Goal: Task Accomplishment & Management: Use online tool/utility

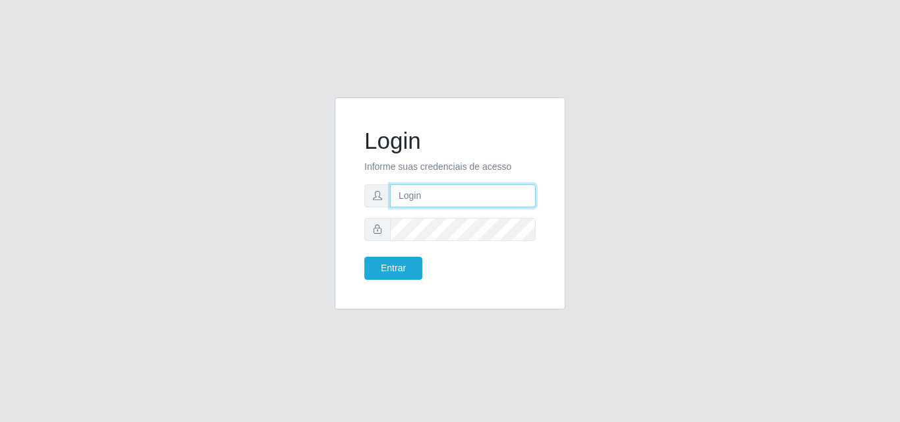
click at [452, 200] on input "text" at bounding box center [463, 195] width 146 height 23
type input "biatriz@comprebem"
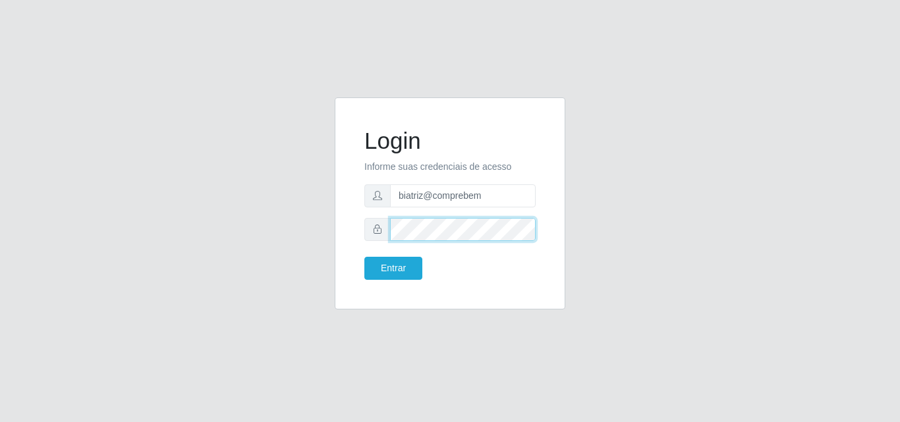
click at [364, 257] on button "Entrar" at bounding box center [393, 268] width 58 height 23
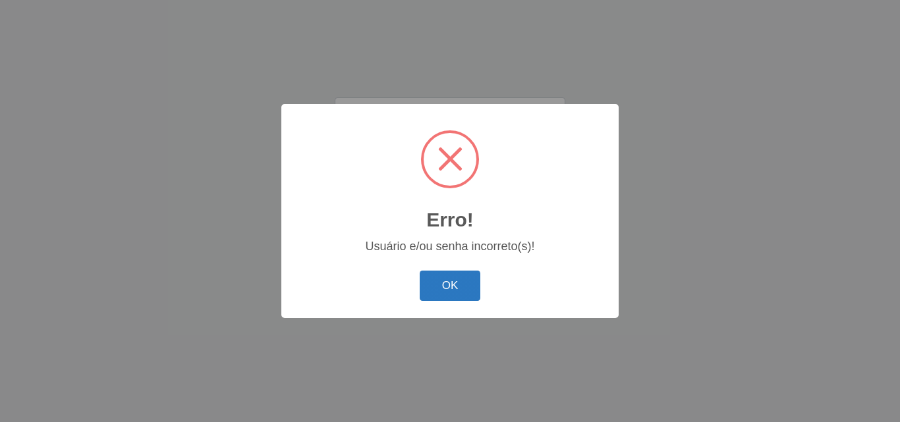
click at [451, 298] on button "OK" at bounding box center [449, 286] width 61 height 31
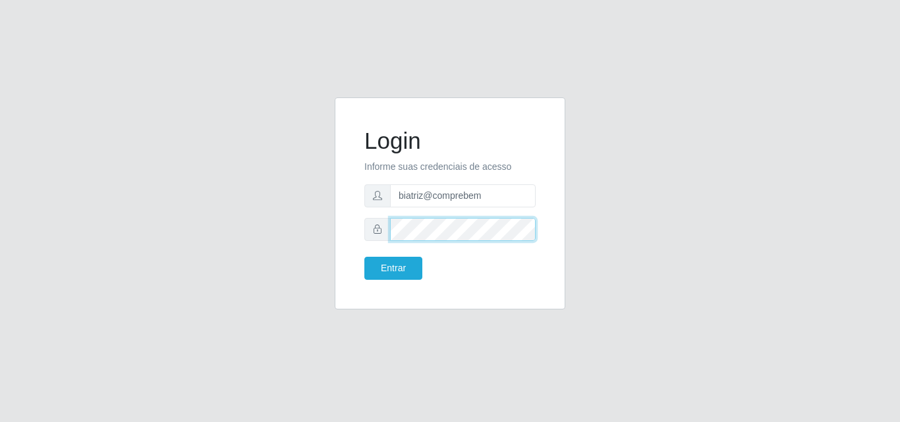
click at [381, 229] on div at bounding box center [449, 229] width 171 height 23
click at [364, 257] on button "Entrar" at bounding box center [393, 268] width 58 height 23
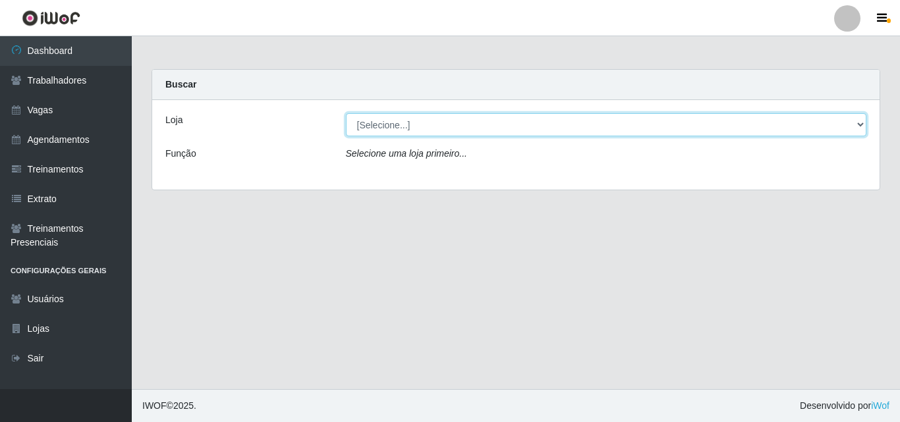
click at [445, 123] on select "[Selecione...] Supermercado Compre Bem - Itabaiana" at bounding box center [606, 124] width 521 height 23
select select "264"
click at [346, 113] on select "[Selecione...] Supermercado Compre Bem - Itabaiana" at bounding box center [606, 124] width 521 height 23
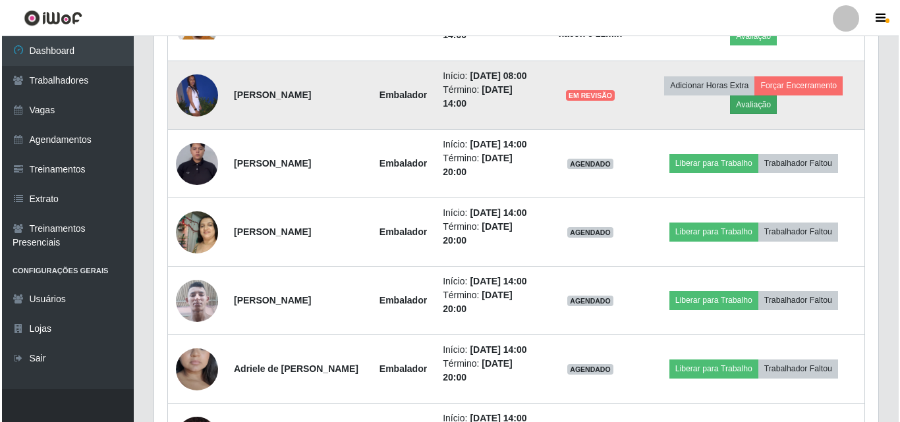
scroll to position [659, 0]
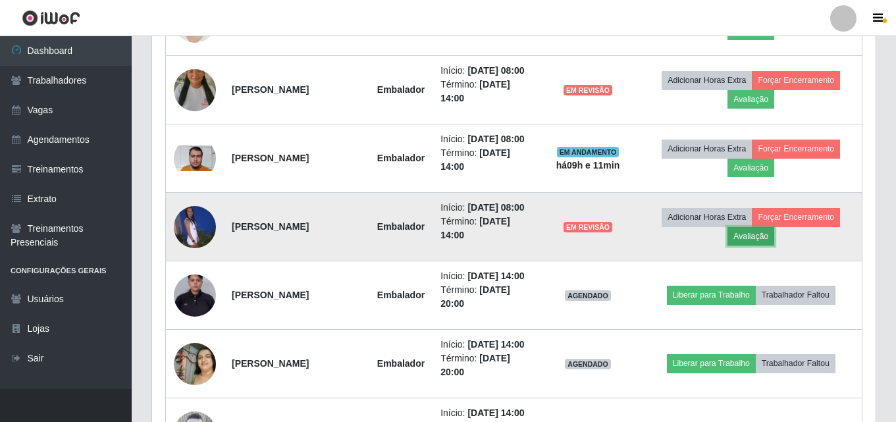
click at [759, 231] on button "Avaliação" at bounding box center [751, 236] width 47 height 18
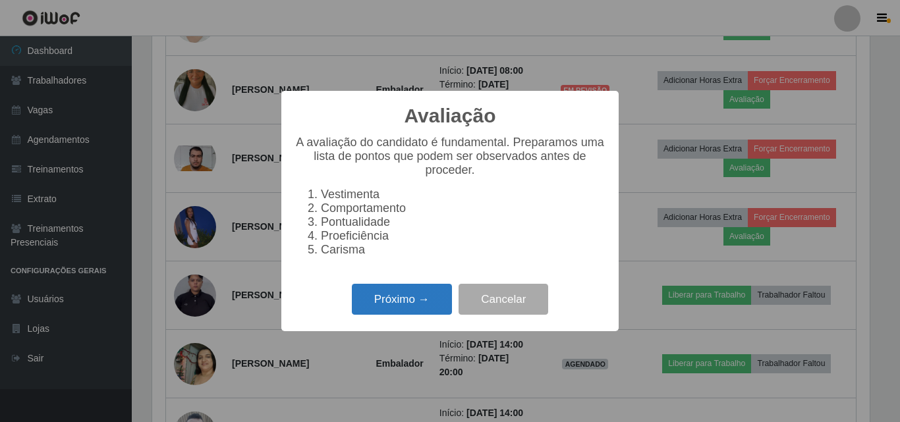
click at [435, 300] on button "Próximo →" at bounding box center [402, 299] width 100 height 31
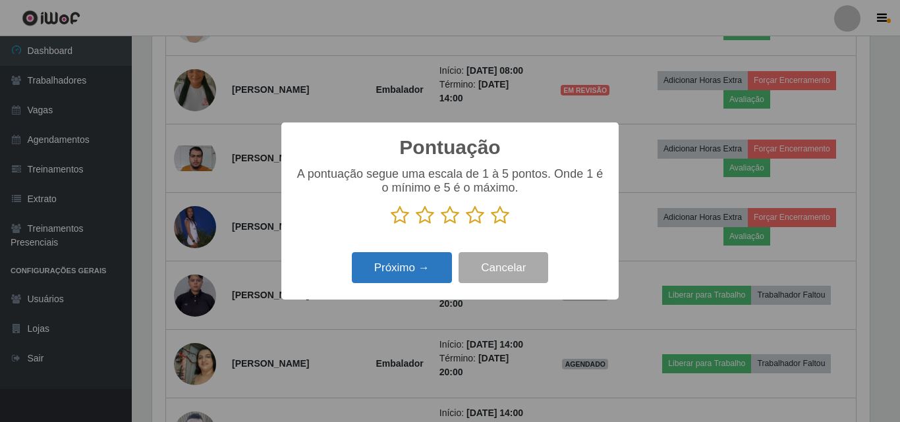
scroll to position [658274, 657831]
click at [470, 225] on icon at bounding box center [475, 215] width 18 height 20
click at [466, 225] on input "radio" at bounding box center [466, 225] width 0 height 0
click at [421, 244] on div "Pontuação × A pontuação segue uma escala de 1 à 5 pontos. Onde 1 é o mínimo e 5…" at bounding box center [449, 210] width 337 height 177
click at [410, 258] on button "Próximo →" at bounding box center [402, 267] width 100 height 31
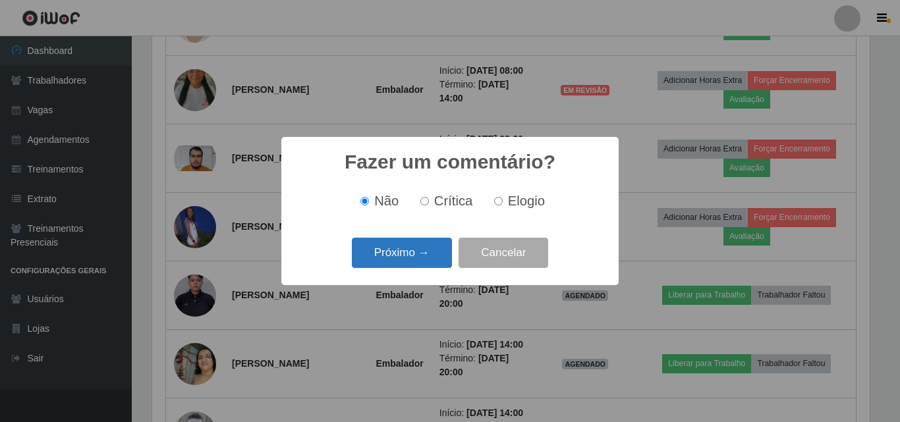
click at [418, 249] on button "Próximo →" at bounding box center [402, 253] width 100 height 31
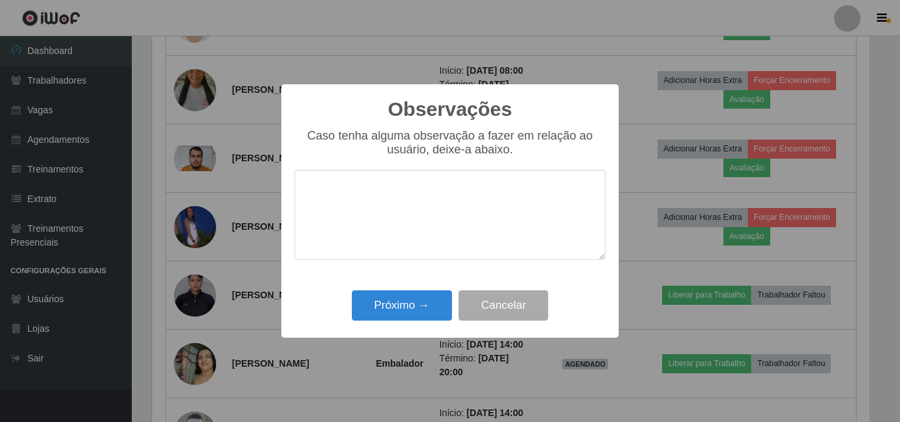
click at [437, 333] on div "Observações × Caso tenha alguma observação a fazer em relação ao usuário, deixe…" at bounding box center [449, 211] width 337 height 254
click at [440, 313] on button "Próximo →" at bounding box center [402, 305] width 100 height 31
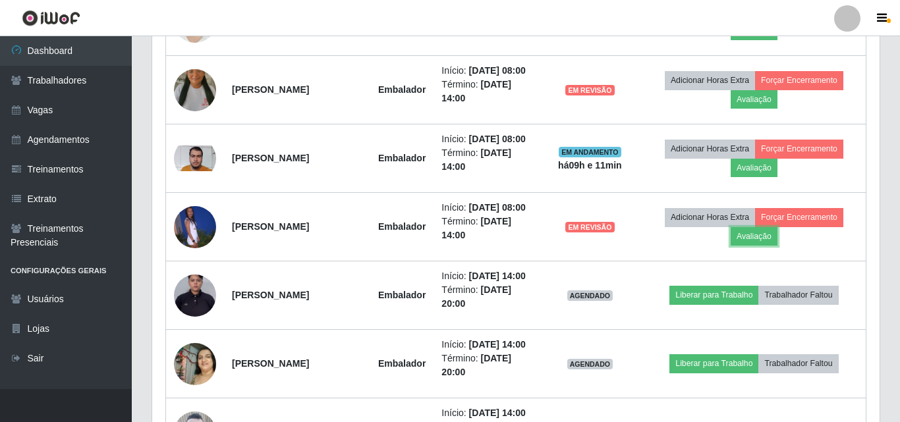
scroll to position [273, 724]
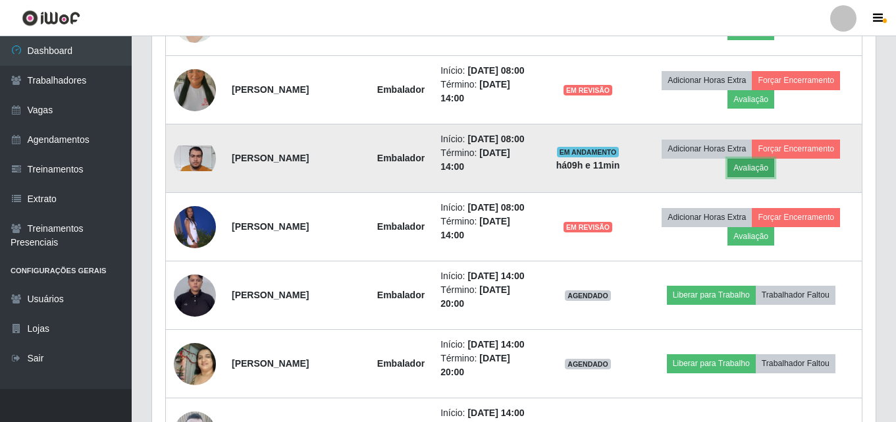
click at [763, 169] on button "Avaliação" at bounding box center [751, 168] width 47 height 18
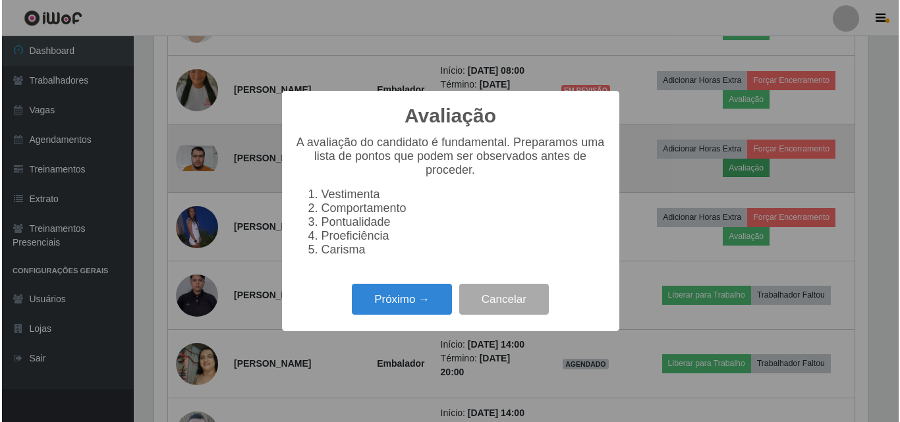
scroll to position [273, 717]
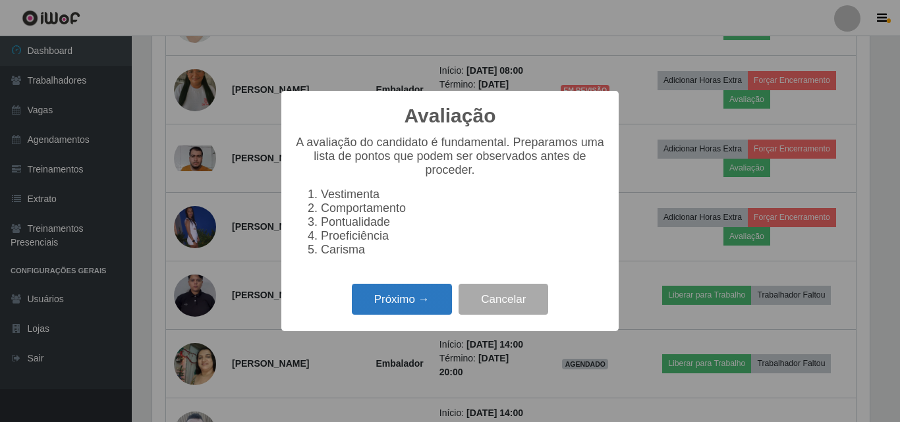
click at [405, 311] on button "Próximo →" at bounding box center [402, 299] width 100 height 31
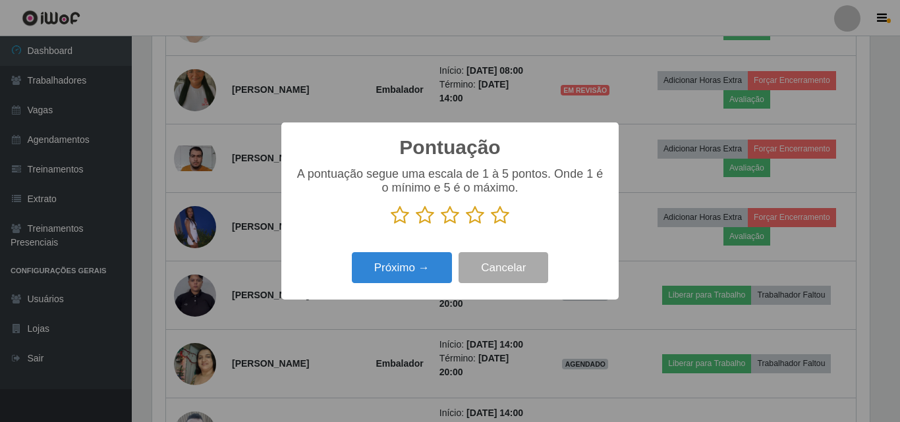
drag, startPoint x: 474, startPoint y: 216, endPoint x: 461, endPoint y: 230, distance: 19.6
click at [471, 220] on icon at bounding box center [475, 215] width 18 height 20
click at [466, 225] on input "radio" at bounding box center [466, 225] width 0 height 0
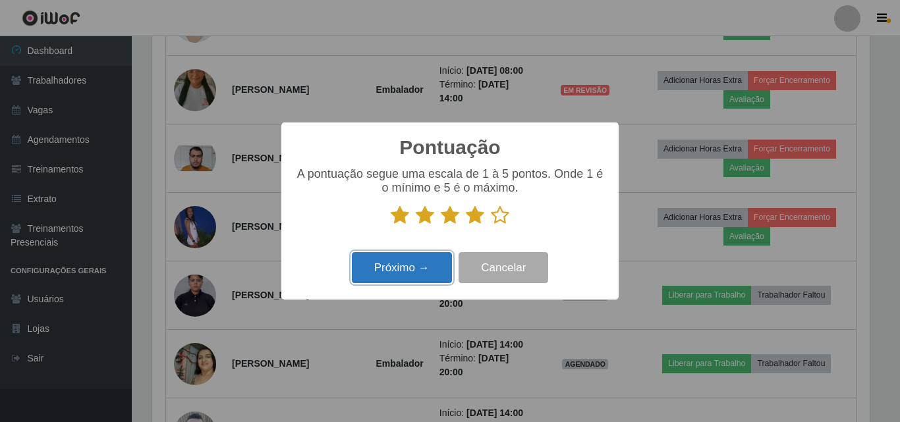
click at [398, 269] on button "Próximo →" at bounding box center [402, 267] width 100 height 31
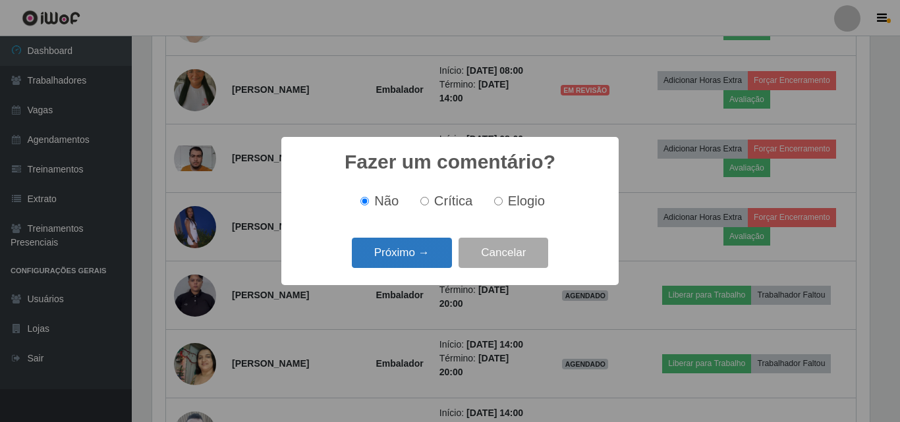
drag, startPoint x: 398, startPoint y: 269, endPoint x: 404, endPoint y: 257, distance: 13.8
click at [404, 257] on button "Próximo →" at bounding box center [402, 253] width 100 height 31
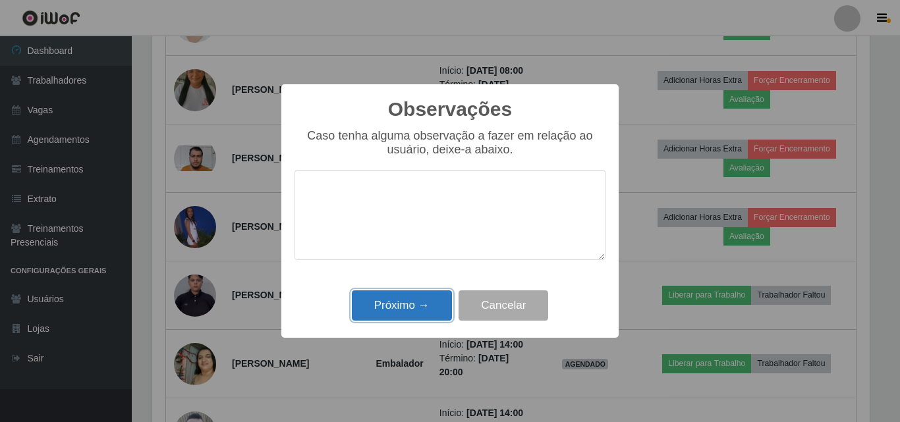
click at [418, 296] on button "Próximo →" at bounding box center [402, 305] width 100 height 31
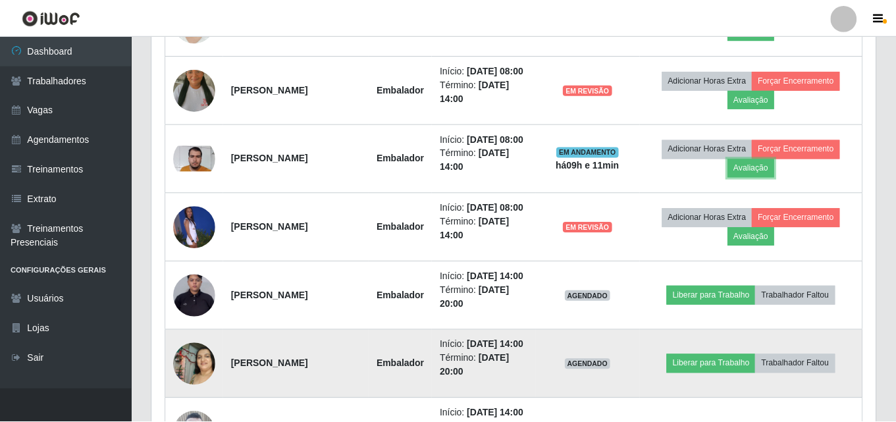
scroll to position [273, 724]
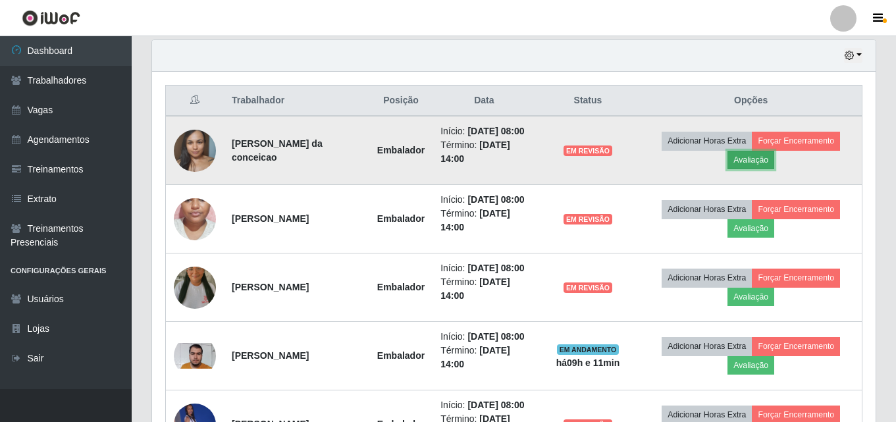
click at [767, 161] on button "Avaliação" at bounding box center [751, 160] width 47 height 18
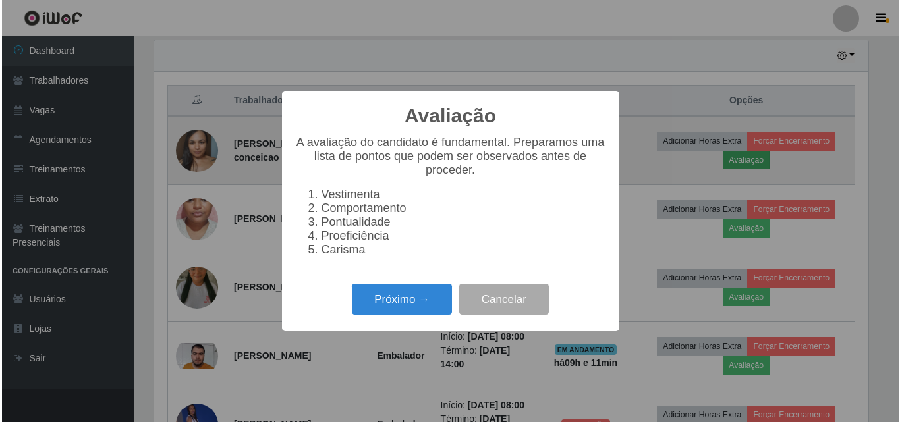
scroll to position [273, 717]
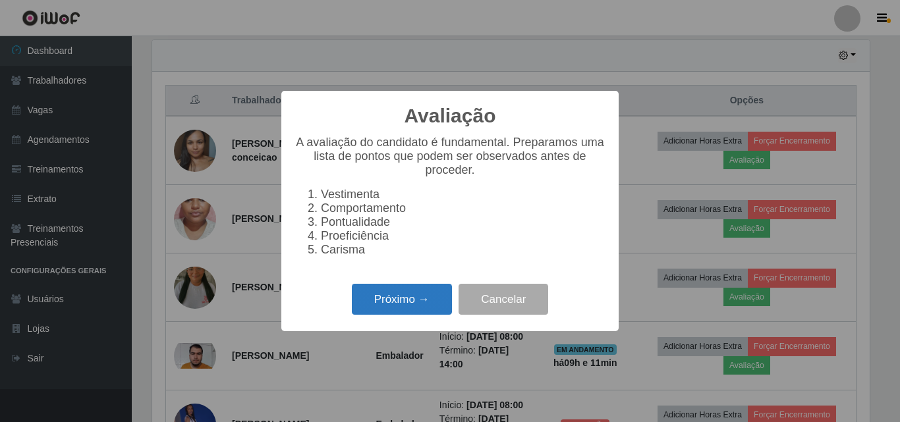
click at [391, 305] on button "Próximo →" at bounding box center [402, 299] width 100 height 31
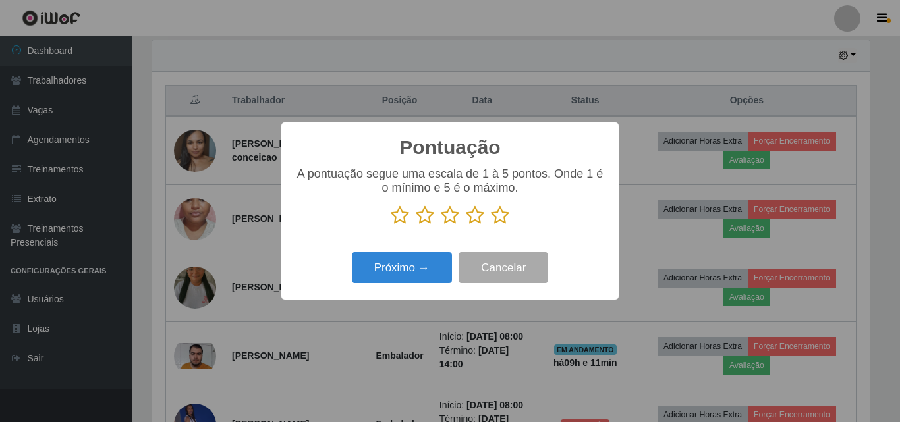
scroll to position [658274, 657831]
click at [471, 223] on icon at bounding box center [475, 215] width 18 height 20
click at [466, 225] on input "radio" at bounding box center [466, 225] width 0 height 0
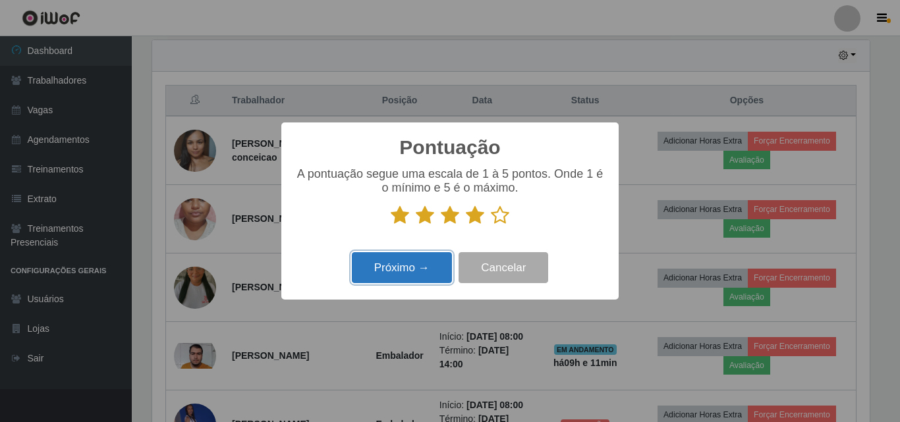
click at [367, 279] on button "Próximo →" at bounding box center [402, 267] width 100 height 31
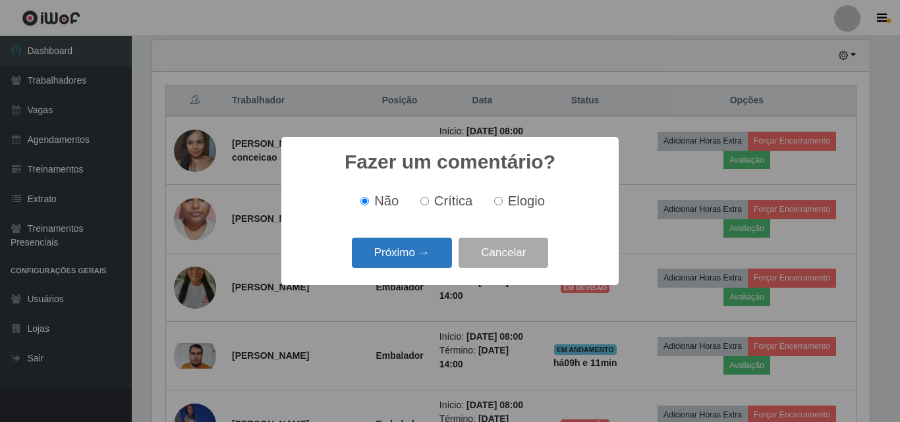
click at [385, 264] on button "Próximo →" at bounding box center [402, 253] width 100 height 31
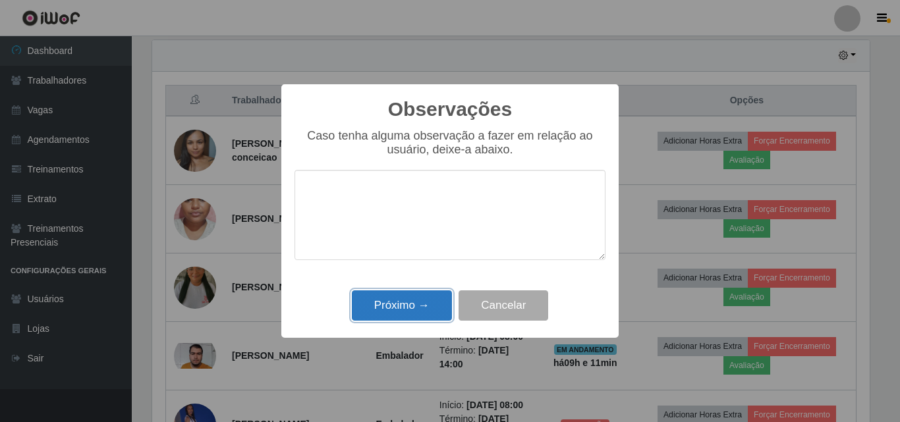
drag, startPoint x: 391, startPoint y: 311, endPoint x: 649, endPoint y: 296, distance: 258.6
click at [392, 310] on button "Próximo →" at bounding box center [402, 305] width 100 height 31
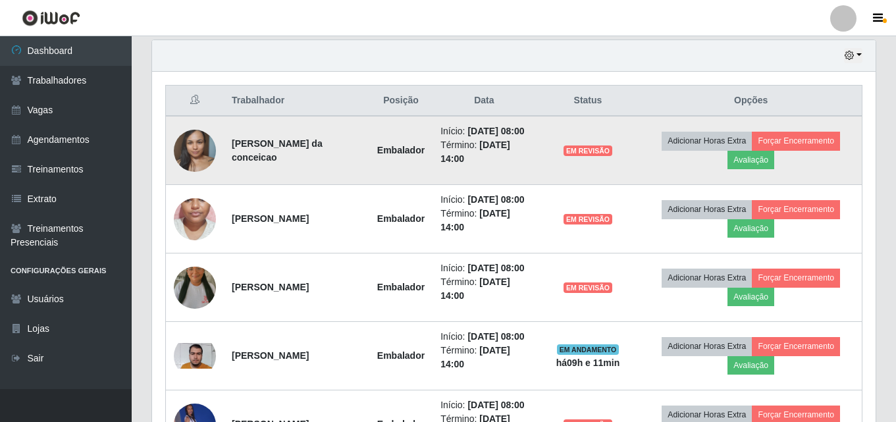
scroll to position [527, 0]
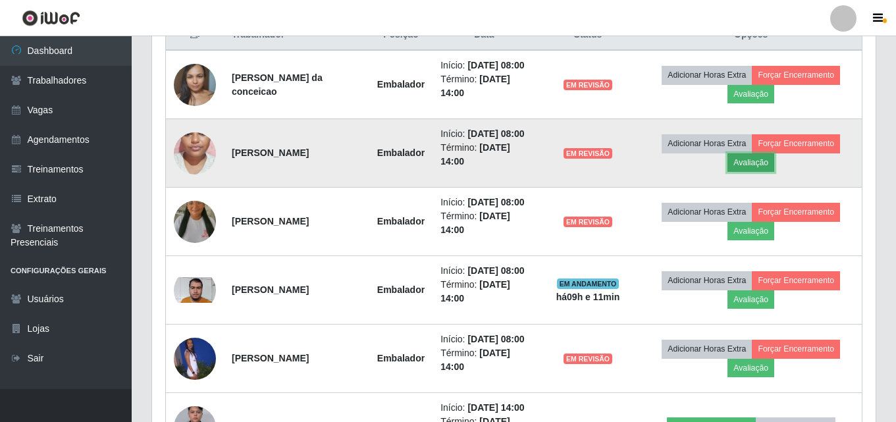
click at [762, 160] on button "Avaliação" at bounding box center [751, 162] width 47 height 18
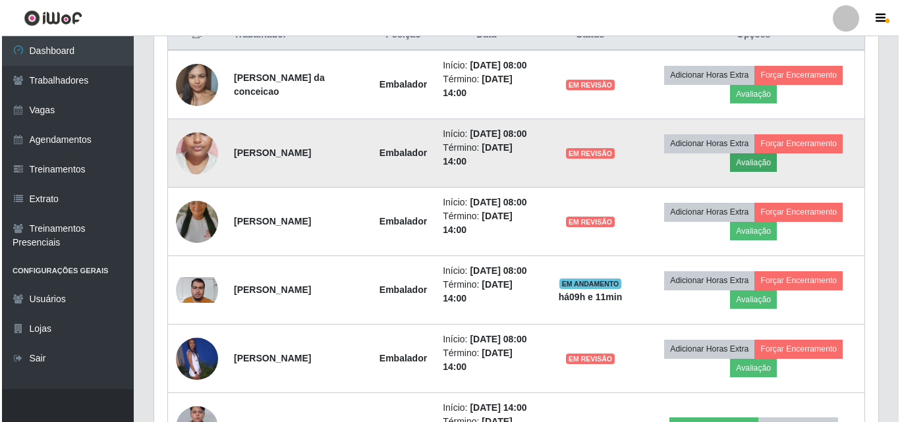
scroll to position [273, 717]
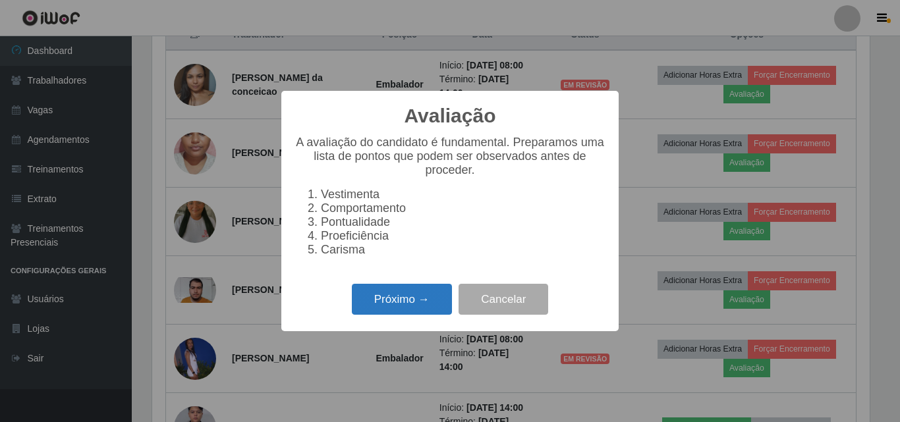
click at [412, 313] on button "Próximo →" at bounding box center [402, 299] width 100 height 31
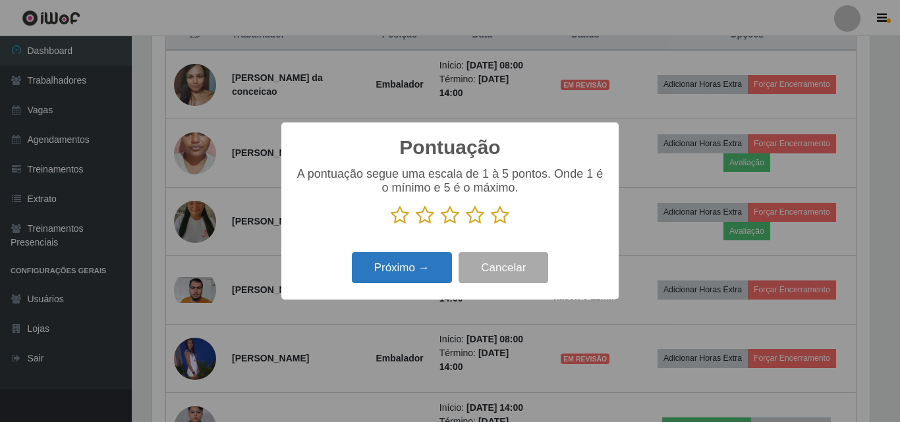
drag, startPoint x: 472, startPoint y: 217, endPoint x: 427, endPoint y: 268, distance: 67.7
click at [472, 219] on icon at bounding box center [475, 215] width 18 height 20
click at [466, 225] on input "radio" at bounding box center [466, 225] width 0 height 0
click at [425, 267] on button "Próximo →" at bounding box center [402, 267] width 100 height 31
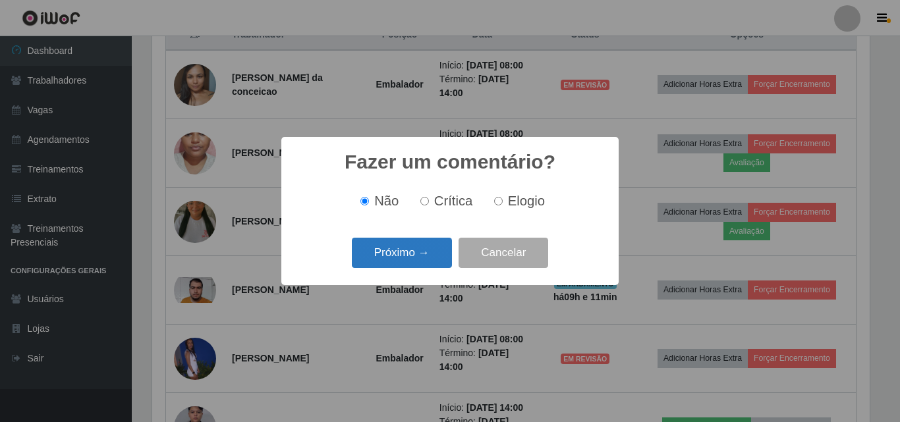
click at [421, 266] on button "Próximo →" at bounding box center [402, 253] width 100 height 31
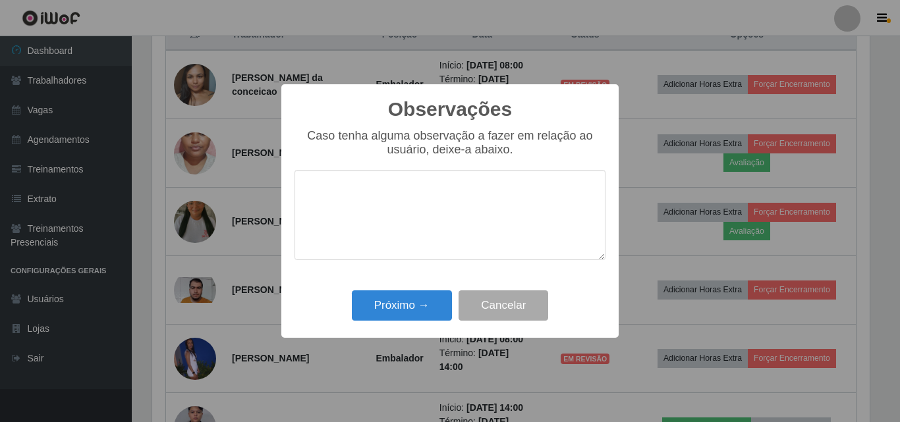
click at [418, 290] on div "Próximo → Cancelar" at bounding box center [449, 305] width 311 height 38
click at [415, 300] on button "Próximo →" at bounding box center [402, 305] width 100 height 31
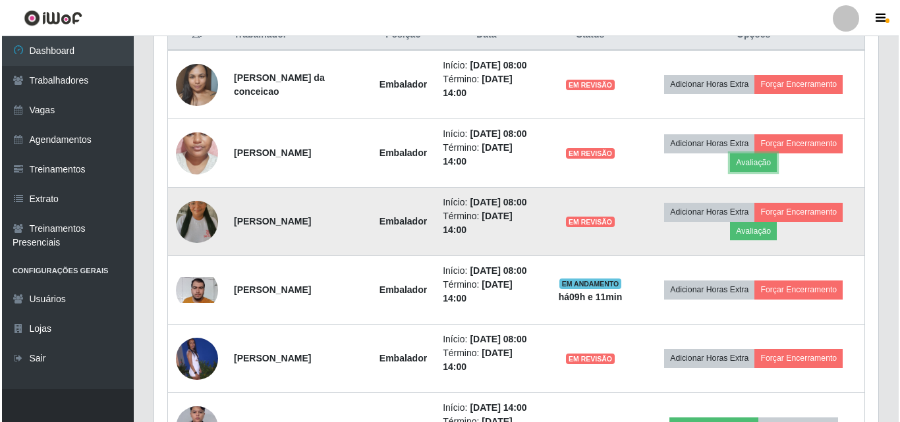
scroll to position [593, 0]
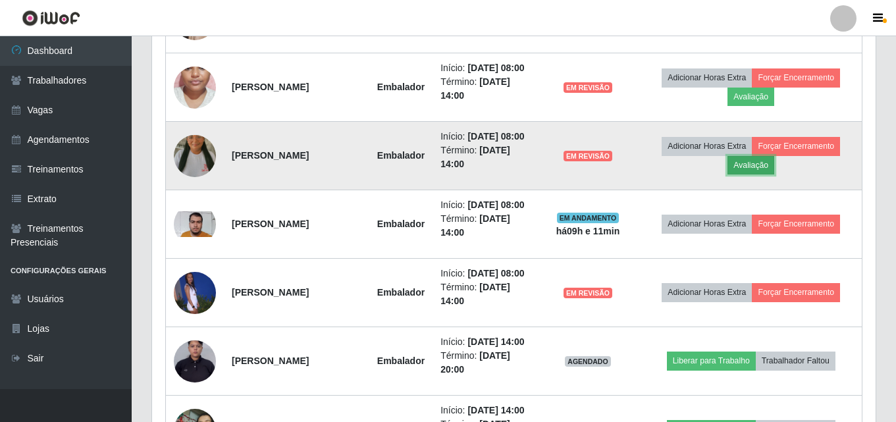
click at [755, 165] on button "Avaliação" at bounding box center [751, 165] width 47 height 18
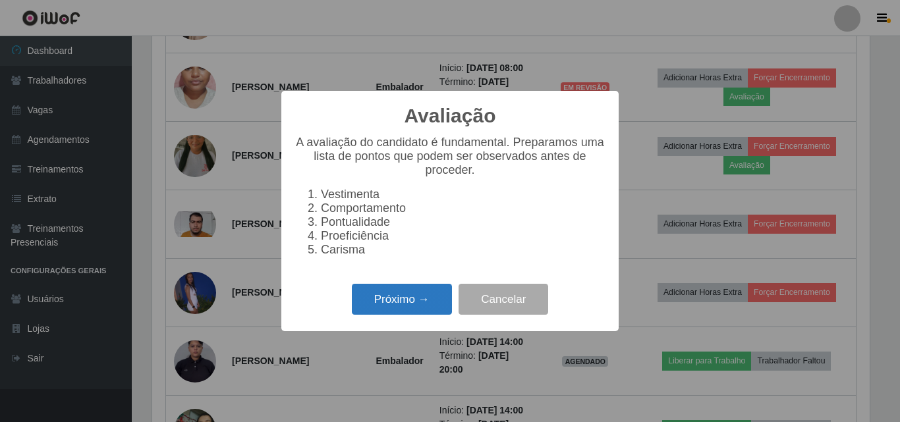
click at [413, 303] on button "Próximo →" at bounding box center [402, 299] width 100 height 31
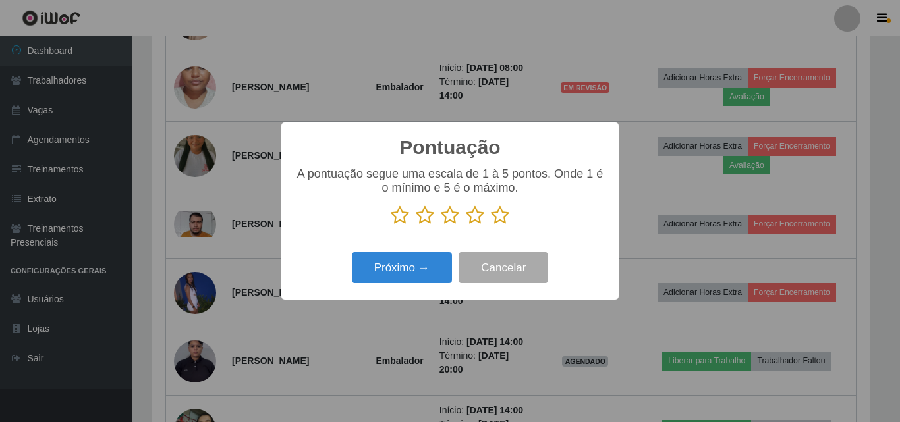
drag, startPoint x: 480, startPoint y: 219, endPoint x: 454, endPoint y: 237, distance: 31.6
click at [479, 219] on icon at bounding box center [475, 215] width 18 height 20
click at [466, 225] on input "radio" at bounding box center [466, 225] width 0 height 0
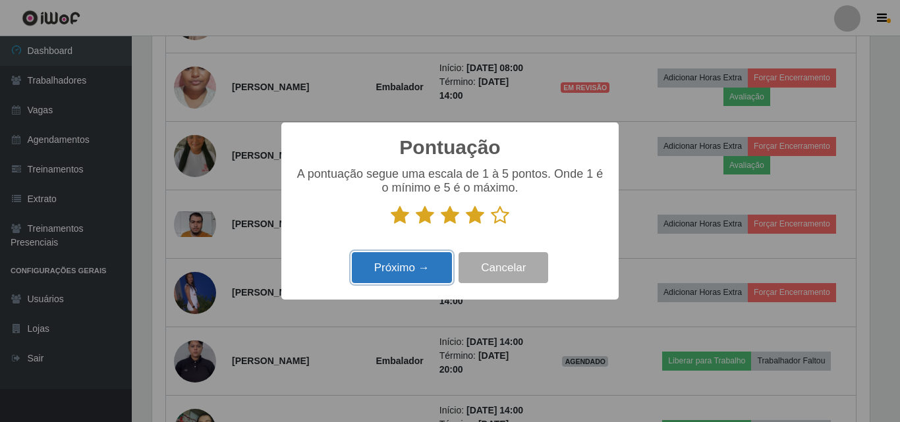
click at [385, 269] on button "Próximo →" at bounding box center [402, 267] width 100 height 31
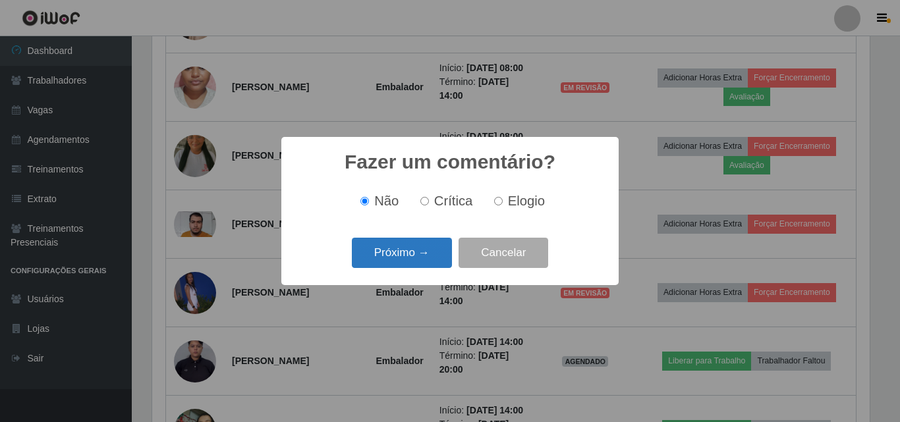
click at [419, 244] on button "Próximo →" at bounding box center [402, 253] width 100 height 31
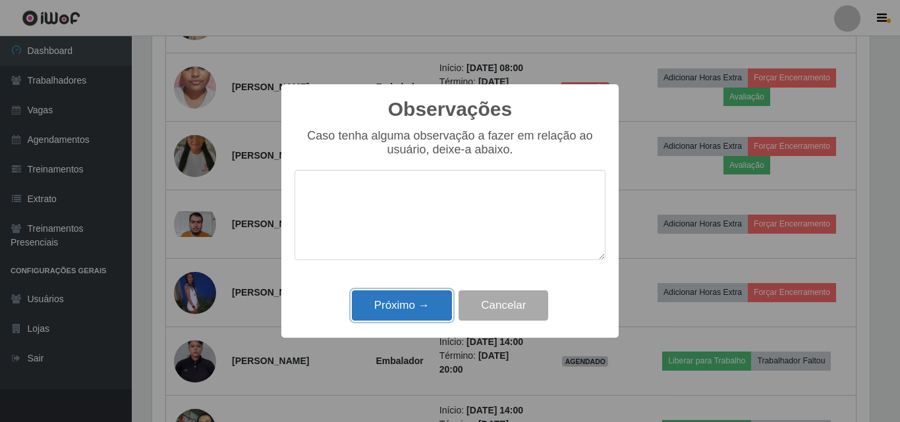
click at [406, 300] on button "Próximo →" at bounding box center [402, 305] width 100 height 31
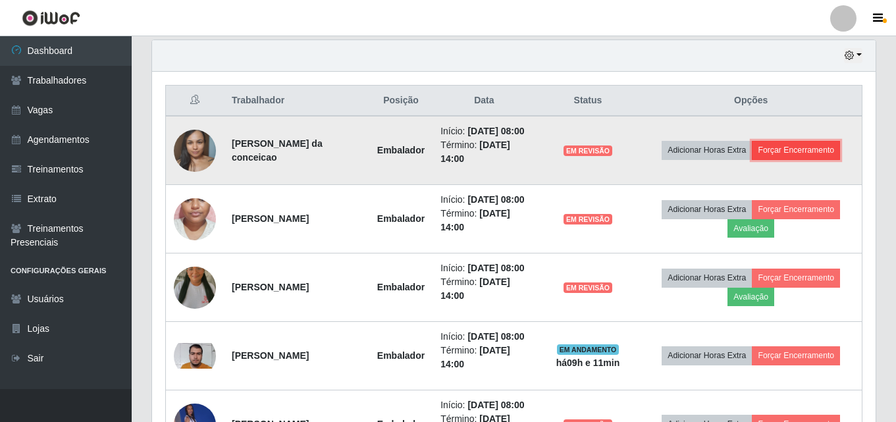
click at [792, 152] on button "Forçar Encerramento" at bounding box center [796, 150] width 88 height 18
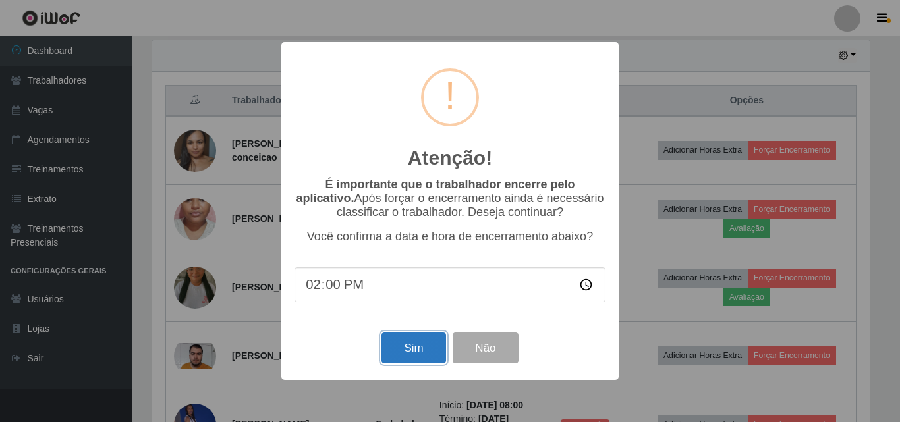
click at [398, 351] on button "Sim" at bounding box center [413, 348] width 64 height 31
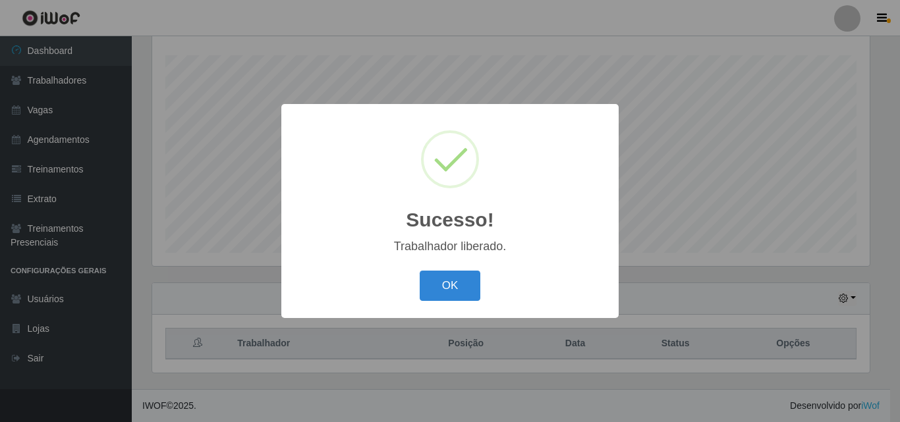
click at [476, 303] on div "OK Cancel" at bounding box center [449, 286] width 311 height 38
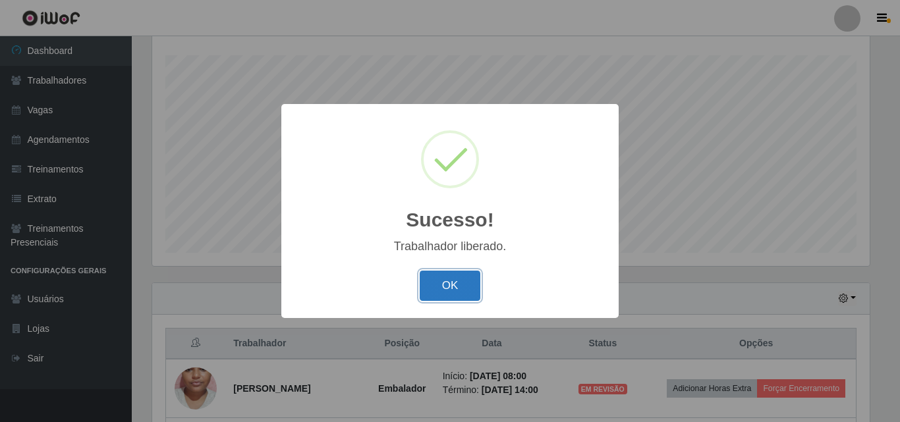
click at [469, 290] on button "OK" at bounding box center [449, 286] width 61 height 31
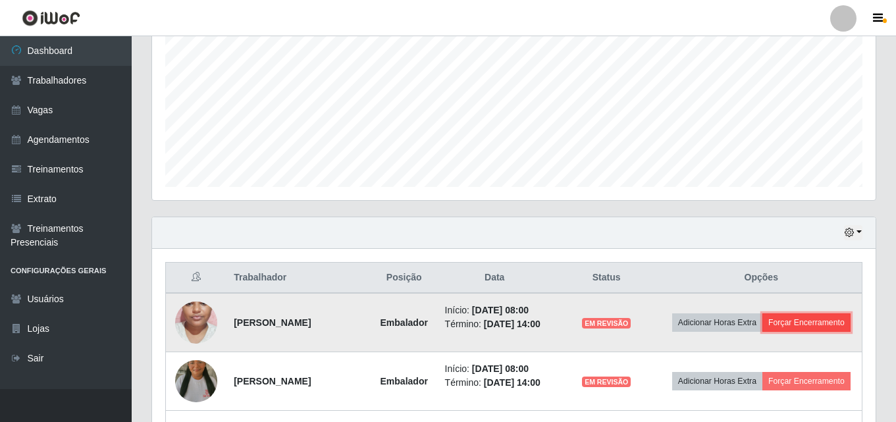
click at [769, 332] on button "Forçar Encerramento" at bounding box center [807, 322] width 88 height 18
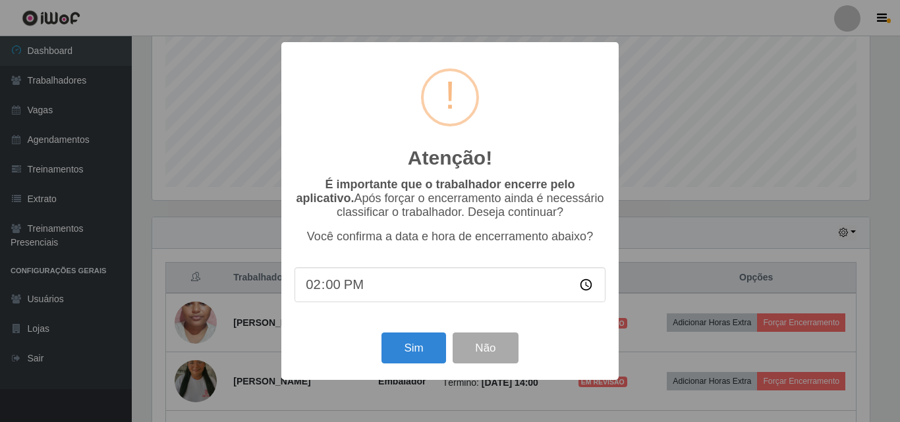
click at [397, 333] on div "Sim Não" at bounding box center [449, 348] width 311 height 38
click at [406, 353] on button "Sim" at bounding box center [413, 348] width 64 height 31
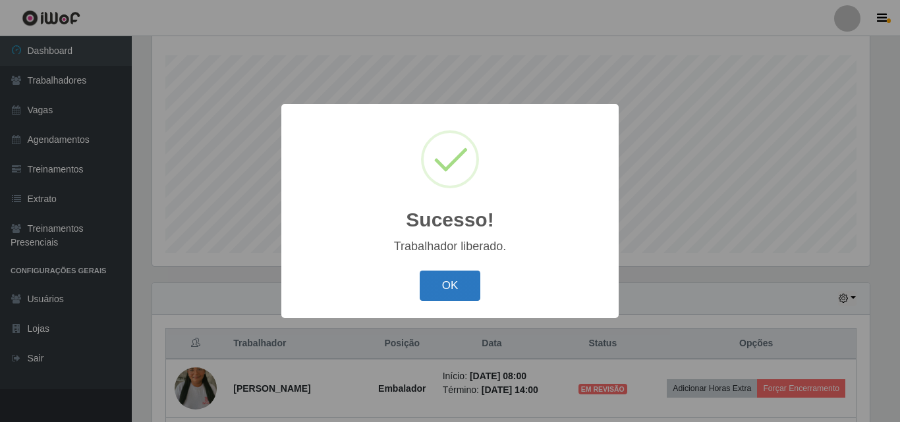
click at [468, 290] on button "OK" at bounding box center [449, 286] width 61 height 31
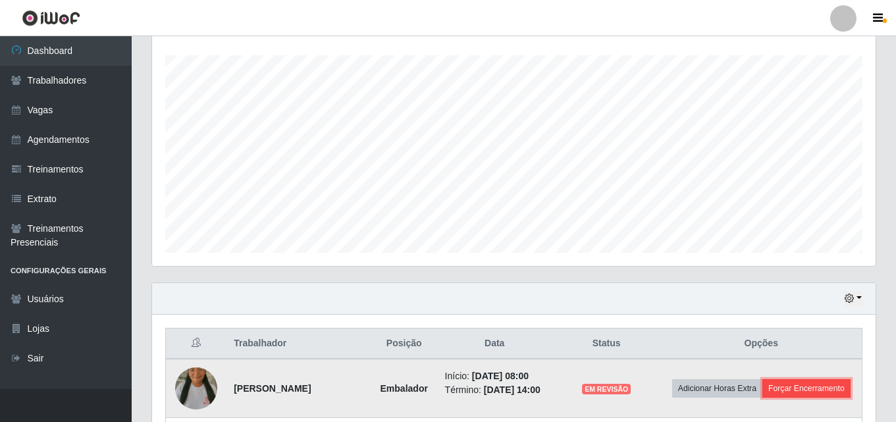
click at [763, 398] on button "Forçar Encerramento" at bounding box center [807, 388] width 88 height 18
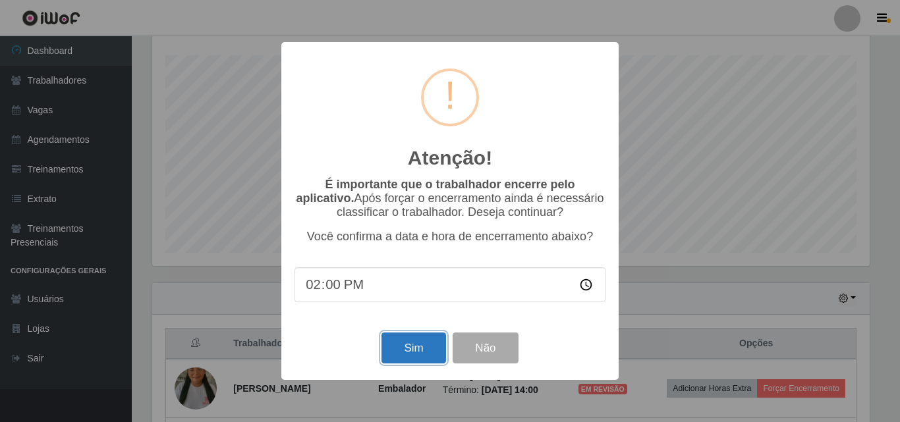
click at [410, 346] on button "Sim" at bounding box center [413, 348] width 64 height 31
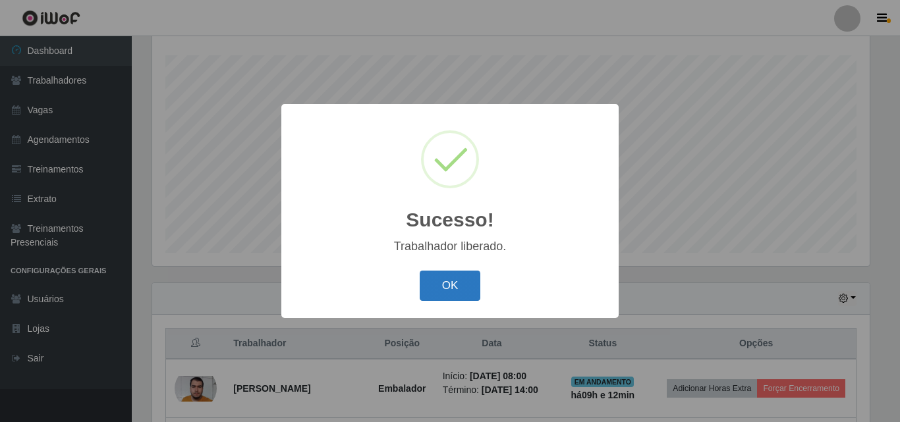
click at [434, 286] on button "OK" at bounding box center [449, 286] width 61 height 31
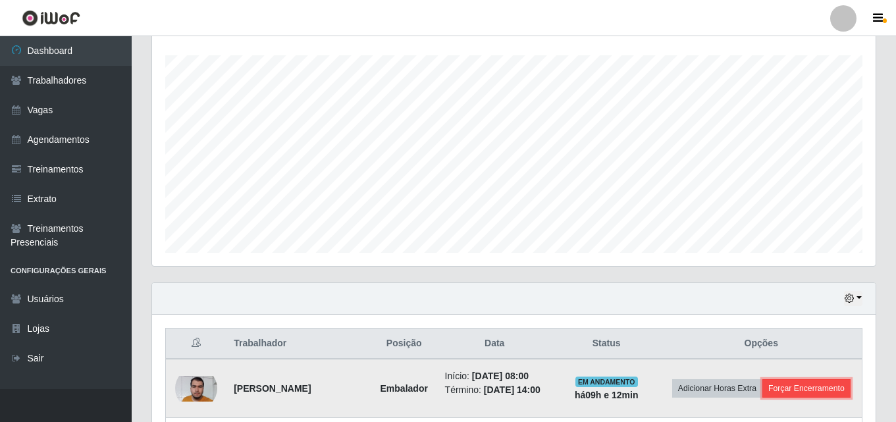
click at [763, 398] on button "Forçar Encerramento" at bounding box center [807, 388] width 88 height 18
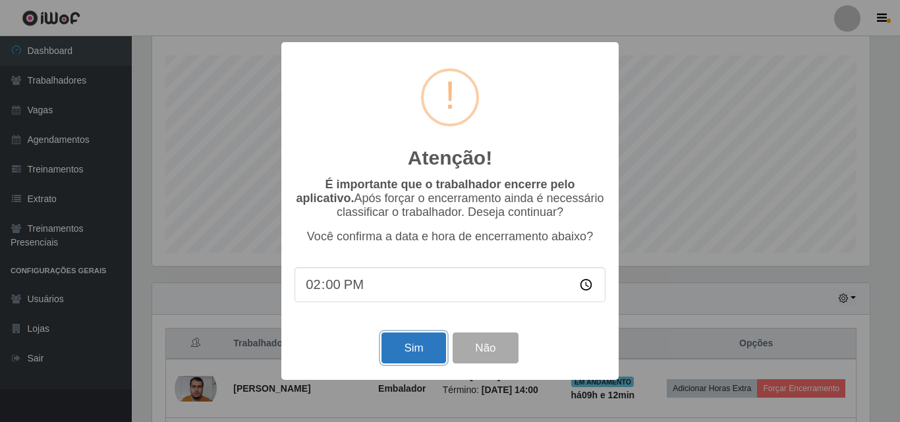
click at [398, 344] on button "Sim" at bounding box center [413, 348] width 64 height 31
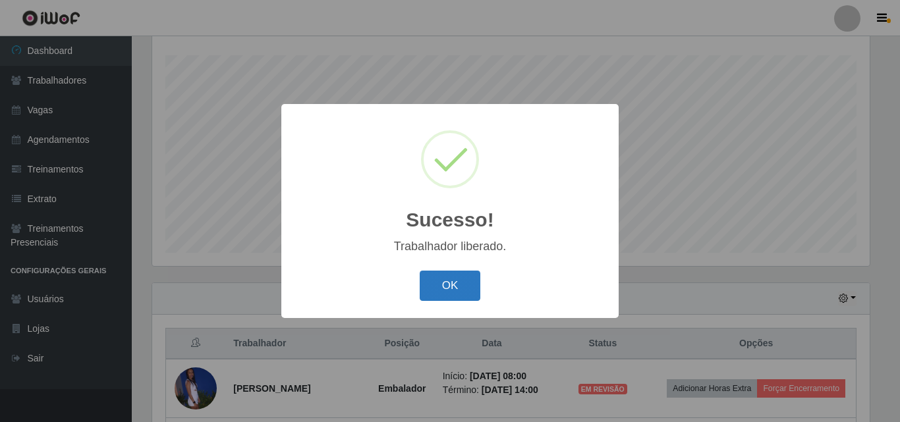
drag, startPoint x: 396, startPoint y: 274, endPoint x: 454, endPoint y: 289, distance: 59.9
click at [413, 281] on div "OK Cancel" at bounding box center [449, 286] width 311 height 38
click at [458, 289] on button "OK" at bounding box center [449, 286] width 61 height 31
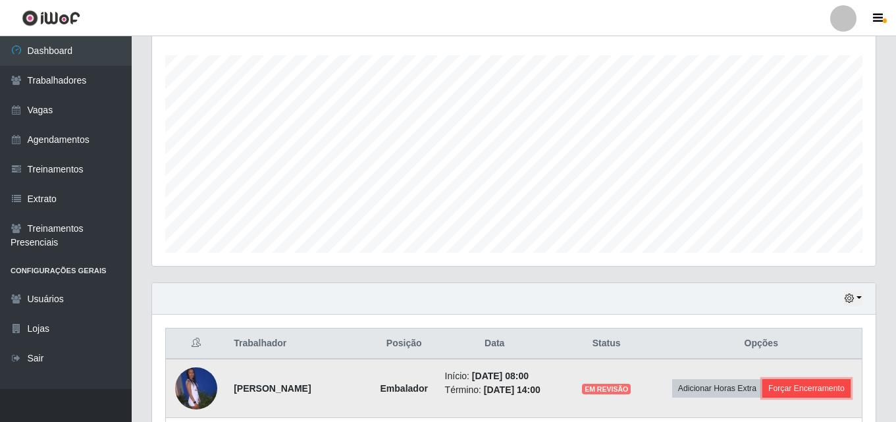
click at [789, 398] on button "Forçar Encerramento" at bounding box center [807, 388] width 88 height 18
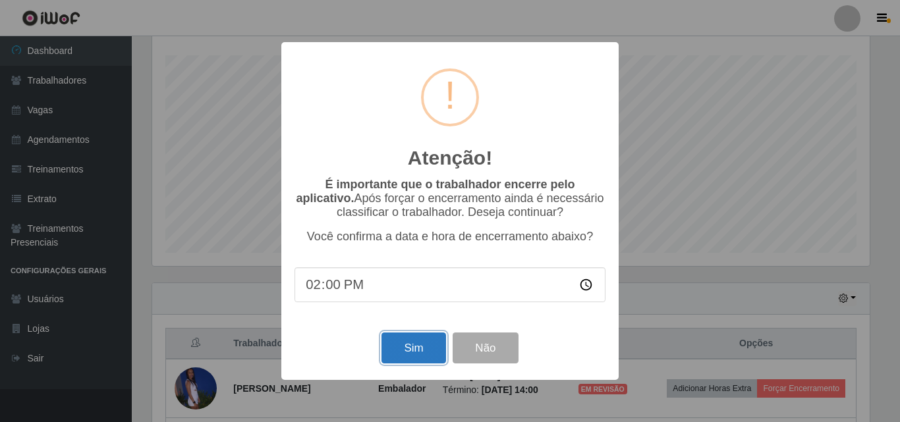
click at [414, 349] on button "Sim" at bounding box center [413, 348] width 64 height 31
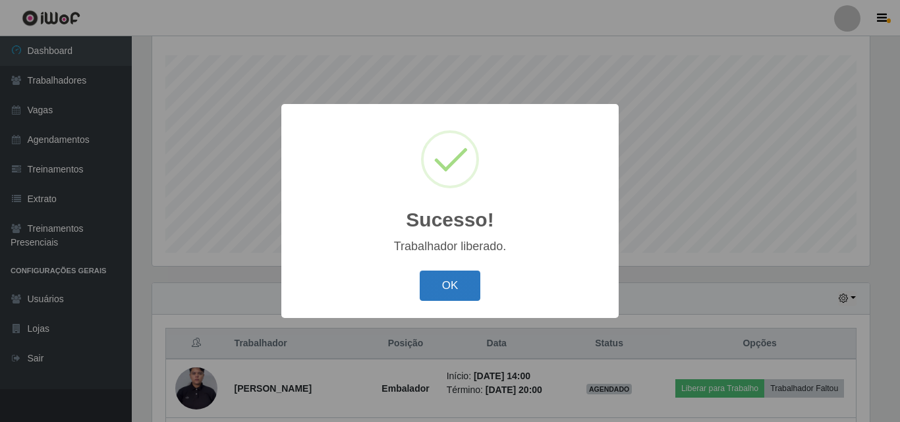
click at [455, 282] on button "OK" at bounding box center [449, 286] width 61 height 31
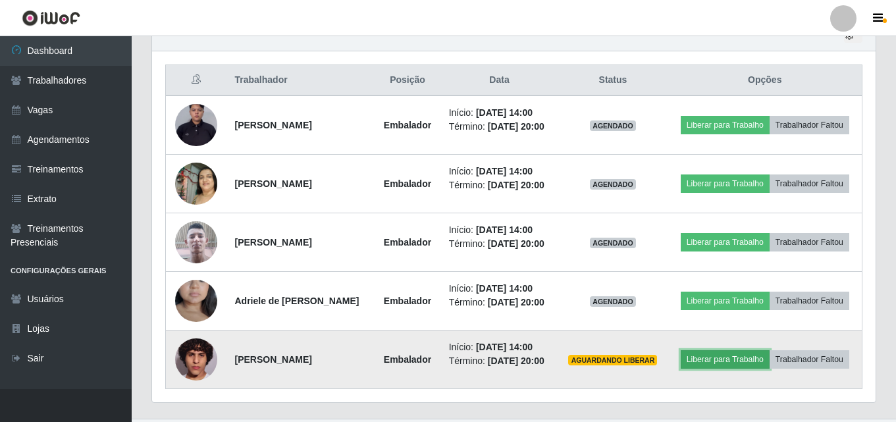
click at [705, 354] on button "Liberar para Trabalho" at bounding box center [725, 359] width 89 height 18
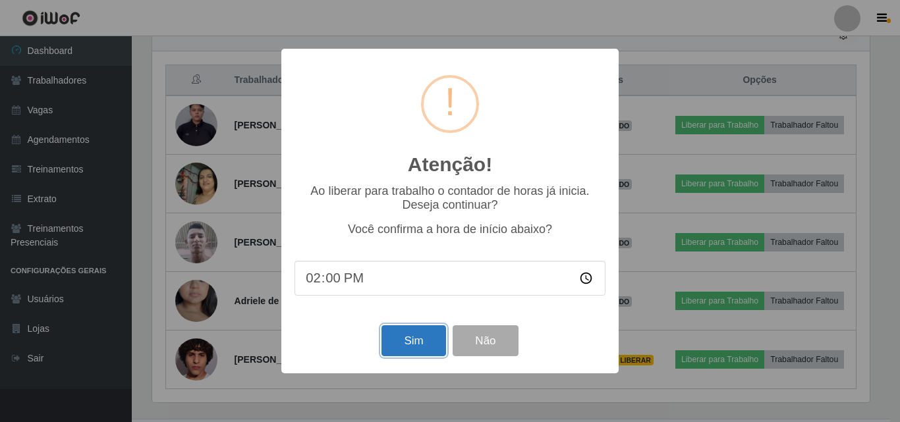
click at [403, 342] on button "Sim" at bounding box center [413, 340] width 64 height 31
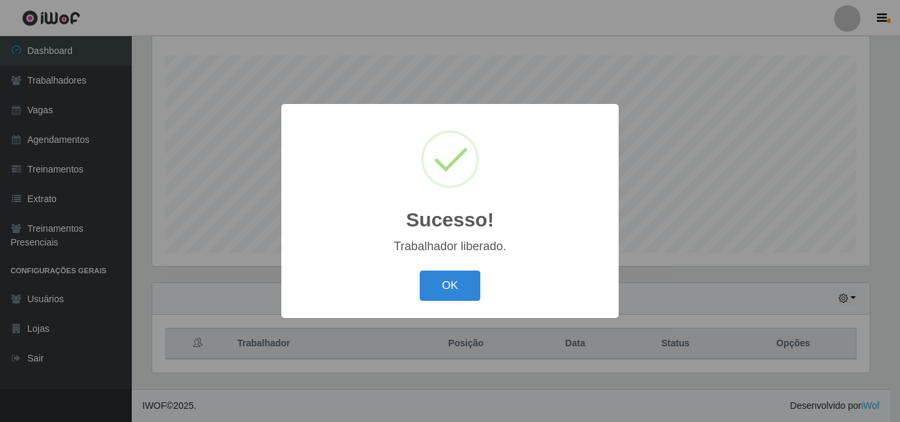
click at [413, 313] on div "Sucesso! × Trabalhador liberado. OK Cancel" at bounding box center [449, 210] width 337 height 213
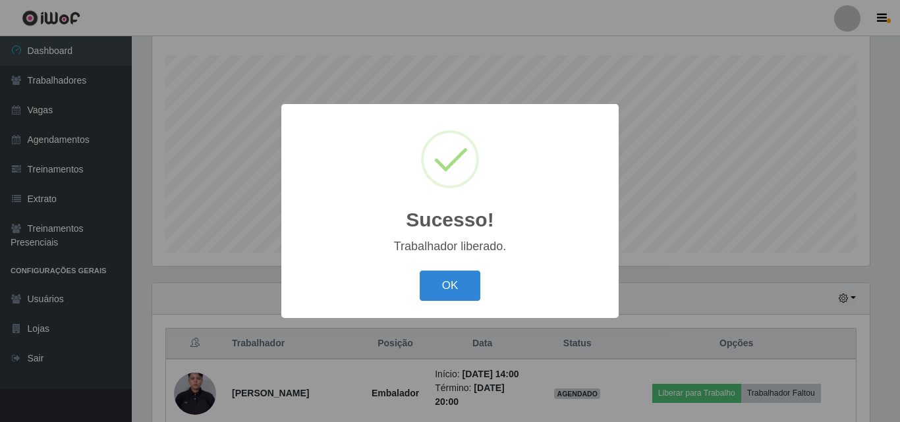
click at [423, 302] on div "OK Cancel" at bounding box center [449, 286] width 311 height 38
click at [433, 292] on button "OK" at bounding box center [449, 286] width 61 height 31
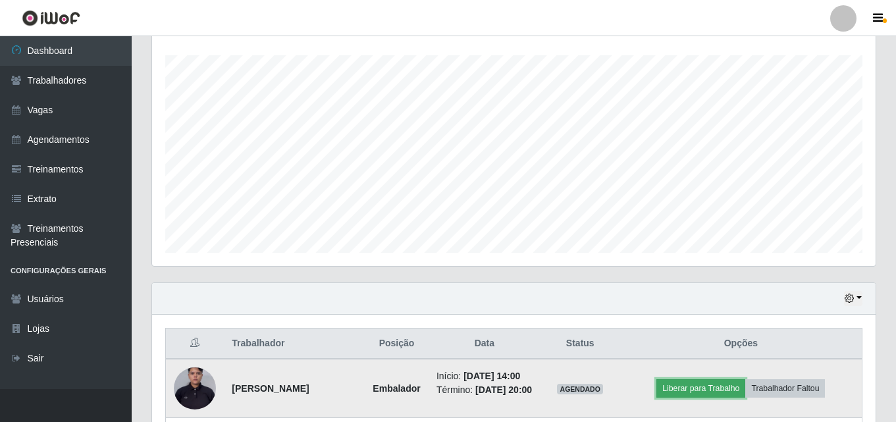
click at [711, 392] on button "Liberar para Trabalho" at bounding box center [701, 388] width 89 height 18
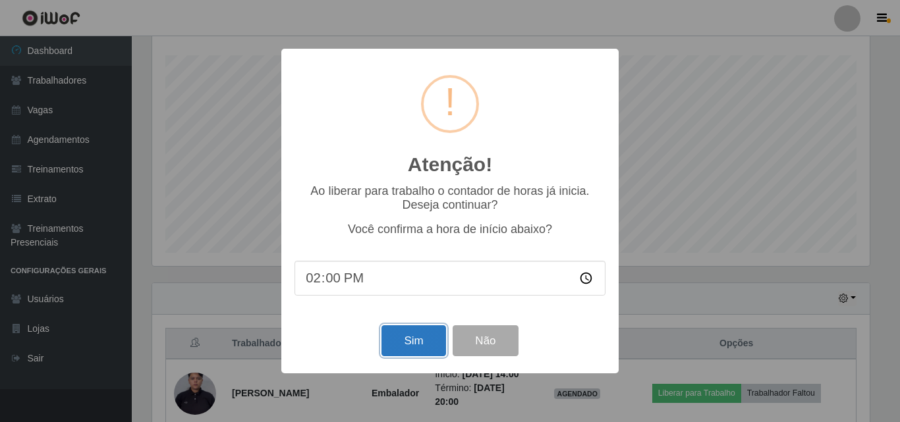
click at [406, 350] on button "Sim" at bounding box center [413, 340] width 64 height 31
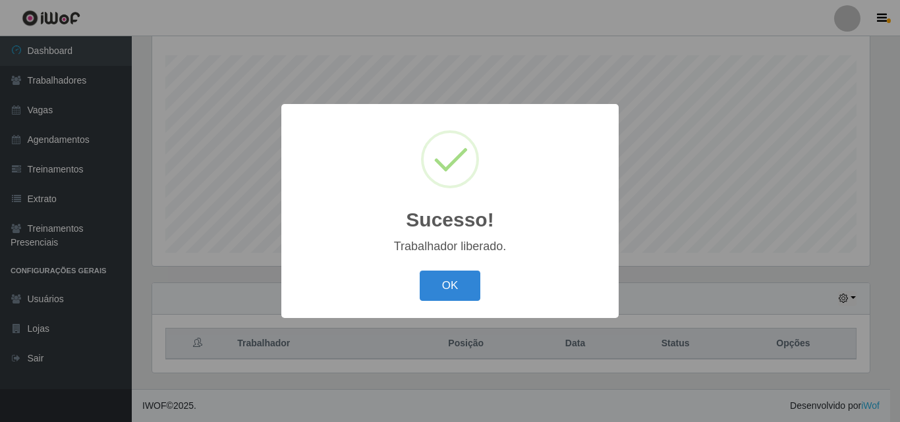
drag, startPoint x: 448, startPoint y: 257, endPoint x: 443, endPoint y: 270, distance: 14.2
click at [447, 265] on div "Sucesso! × Trabalhador liberado. OK Cancel" at bounding box center [449, 210] width 337 height 213
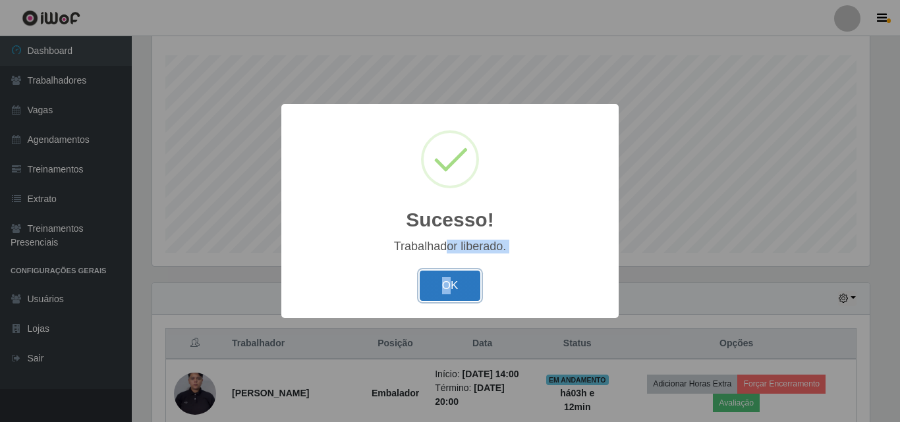
click at [448, 284] on button "OK" at bounding box center [449, 286] width 61 height 31
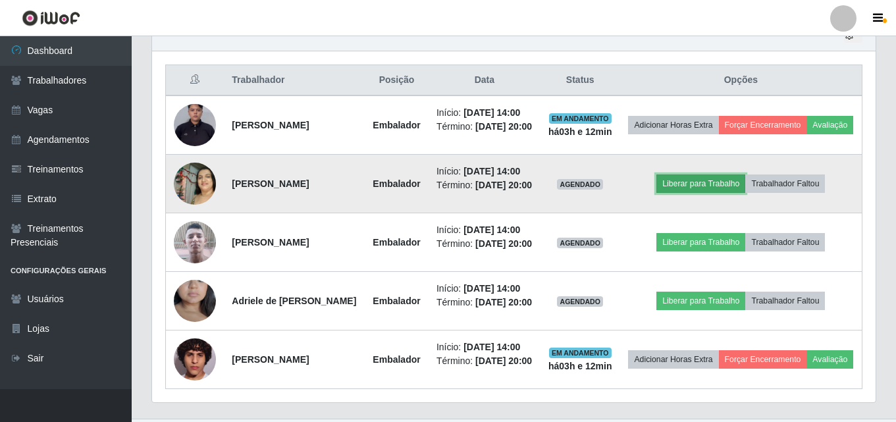
click at [720, 193] on button "Liberar para Trabalho" at bounding box center [701, 184] width 89 height 18
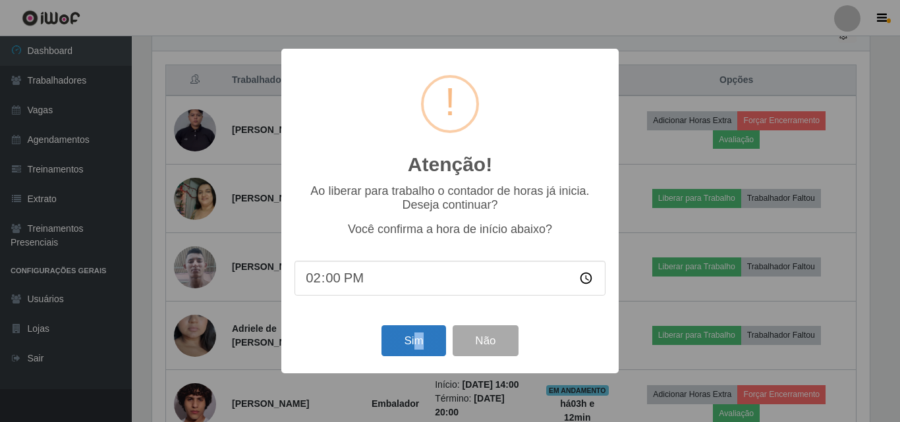
click at [419, 331] on div "Sim Não" at bounding box center [449, 341] width 311 height 38
click at [419, 332] on button "Sim" at bounding box center [413, 340] width 64 height 31
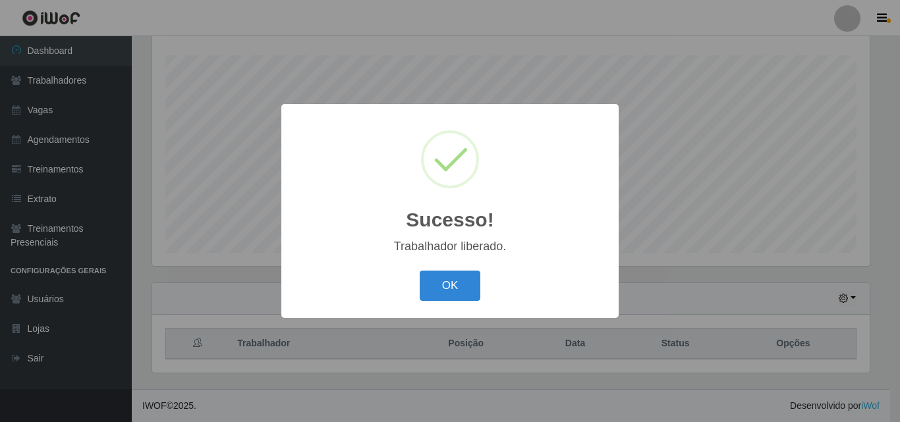
click at [423, 271] on div "OK Cancel" at bounding box center [449, 286] width 311 height 38
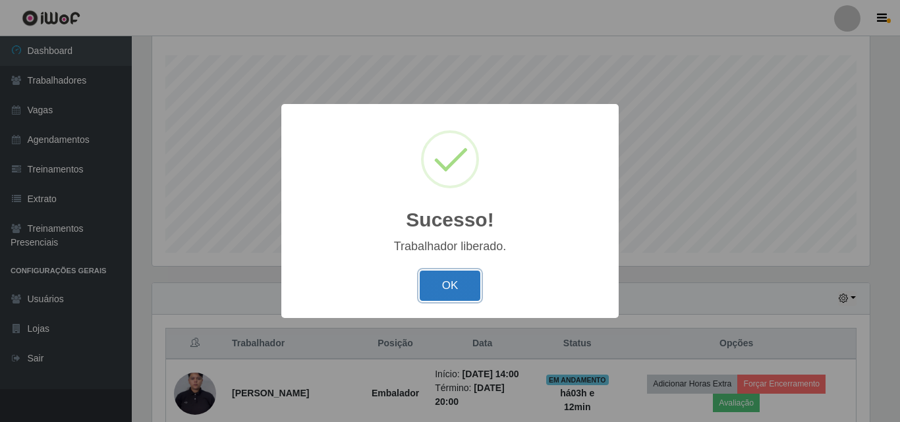
click at [438, 280] on button "OK" at bounding box center [449, 286] width 61 height 31
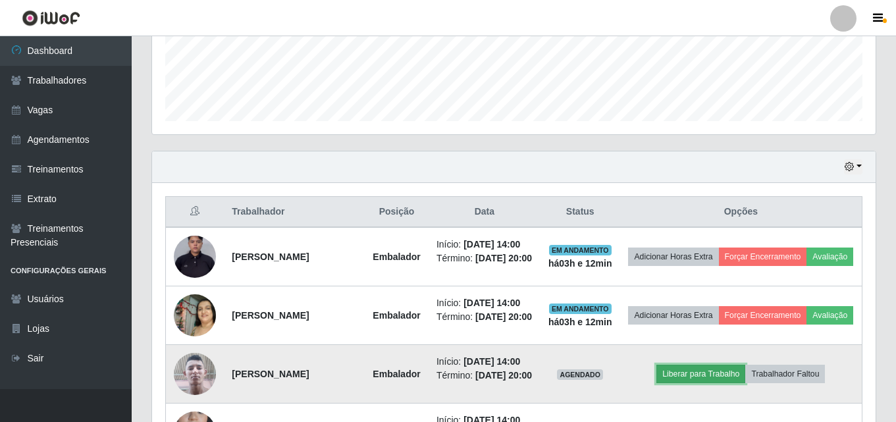
click at [686, 383] on button "Liberar para Trabalho" at bounding box center [701, 374] width 89 height 18
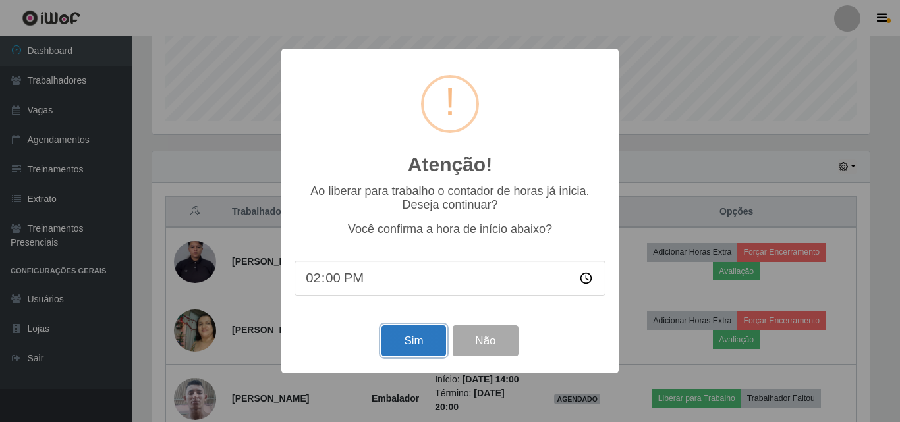
click at [419, 348] on button "Sim" at bounding box center [413, 340] width 64 height 31
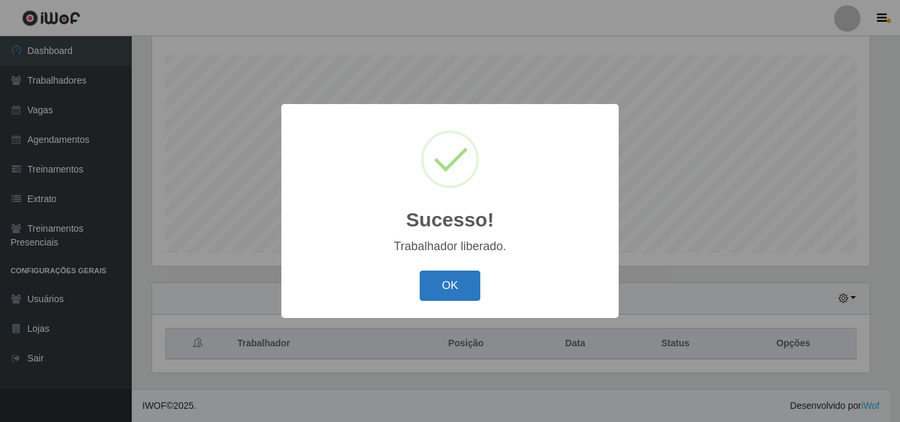
click at [443, 294] on button "OK" at bounding box center [449, 286] width 61 height 31
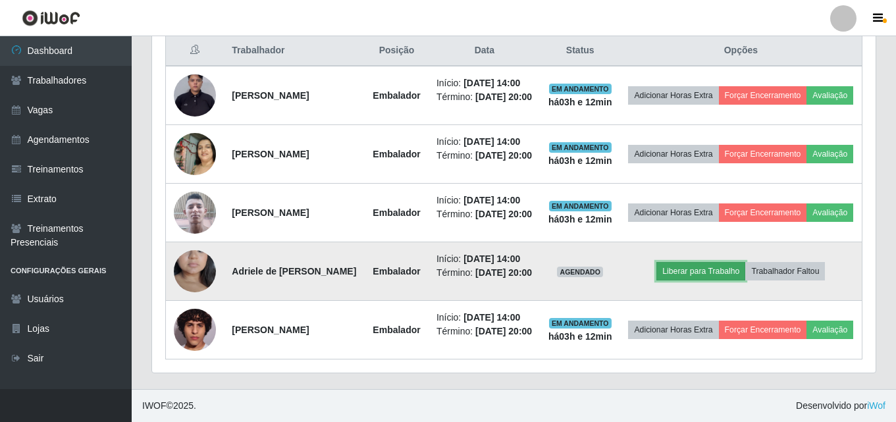
click at [692, 274] on button "Liberar para Trabalho" at bounding box center [701, 271] width 89 height 18
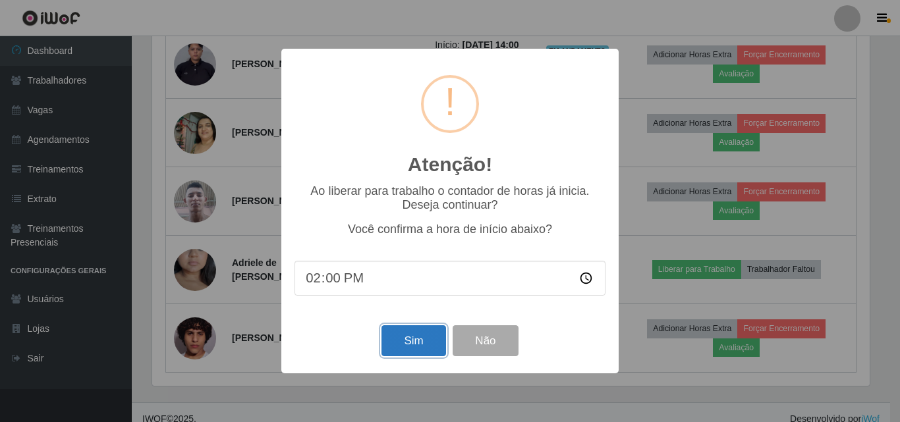
click at [424, 340] on button "Sim" at bounding box center [413, 340] width 64 height 31
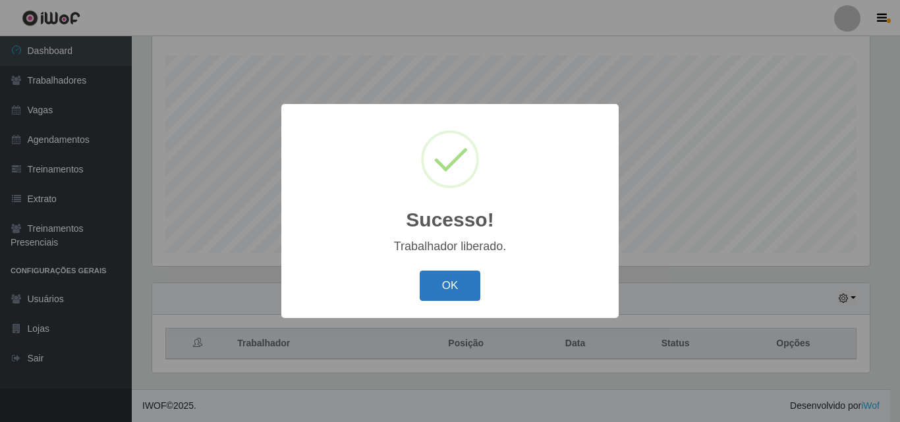
click at [454, 283] on button "OK" at bounding box center [449, 286] width 61 height 31
